Goal: Find specific page/section: Find specific page/section

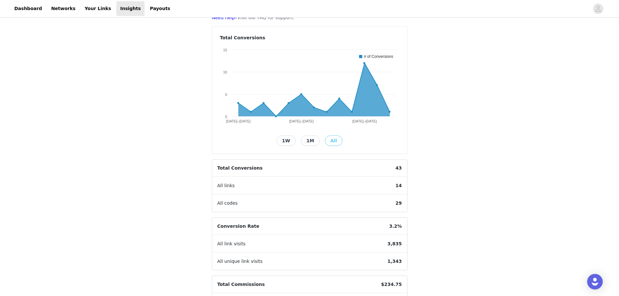
scroll to position [113, 0]
